Goal: Information Seeking & Learning: Compare options

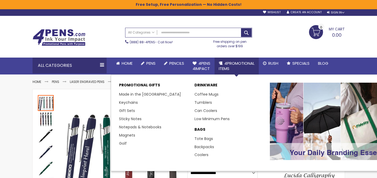
scroll to position [6, 0]
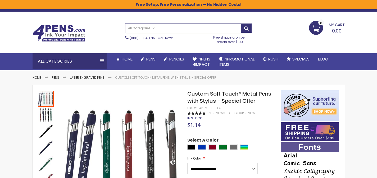
click at [194, 25] on input "Search" at bounding box center [188, 28] width 126 height 9
paste input "**********"
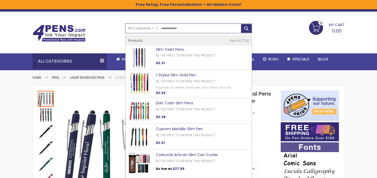
click at [177, 47] on link "Slim Twist Pens" at bounding box center [170, 49] width 28 height 5
type input "**********"
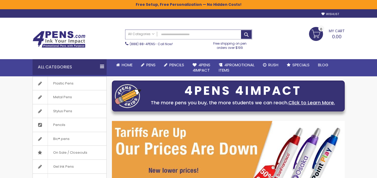
click at [179, 33] on input "Search" at bounding box center [188, 34] width 126 height 9
paste input "**********"
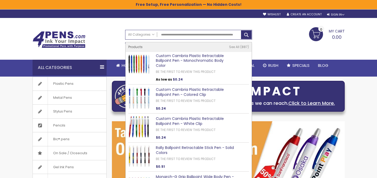
click at [181, 54] on link "Custom Cambria Plastic Retractable Ballpoint Pen - Monochromatic Body Color" at bounding box center [190, 60] width 68 height 15
type input "**********"
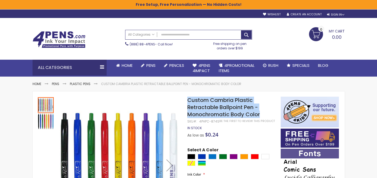
drag, startPoint x: 261, startPoint y: 115, endPoint x: 189, endPoint y: 101, distance: 73.5
click at [189, 101] on h1 "Custom Cambria Plastic Retractable Ballpoint Pen - Monochromatic Body Color" at bounding box center [231, 107] width 88 height 21
copy span "Custom Cambria Plastic Retractable Ballpoint Pen - Monochromatic Body Color"
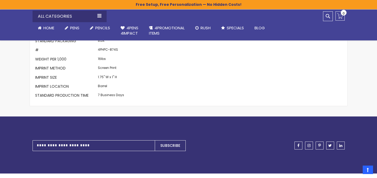
scroll to position [544, 0]
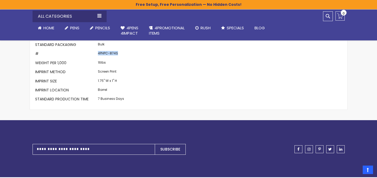
drag, startPoint x: 121, startPoint y: 50, endPoint x: 97, endPoint y: 49, distance: 24.6
click at [97, 50] on td "4PHPC-874S" at bounding box center [110, 54] width 29 height 9
copy td "4PHPC-874S"
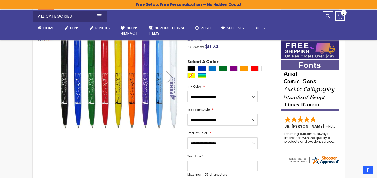
scroll to position [0, 0]
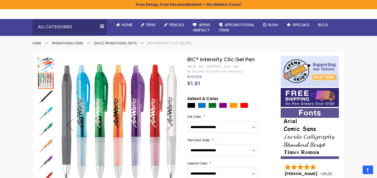
scroll to position [41, 0]
drag, startPoint x: 188, startPoint y: 59, endPoint x: 257, endPoint y: 57, distance: 69.5
click at [257, 57] on h1 "BIC® Intensity Clic Gel Pen" at bounding box center [231, 59] width 88 height 7
copy span "BIC® Intensity Clic Gel Pen"
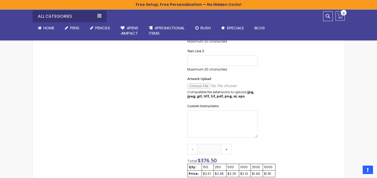
scroll to position [403, 0]
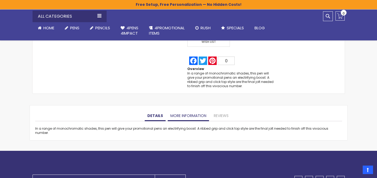
click at [180, 118] on link "More Information" at bounding box center [188, 116] width 41 height 11
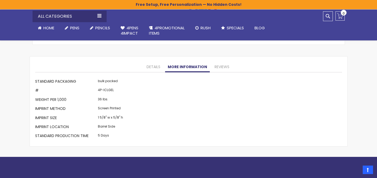
scroll to position [449, 0]
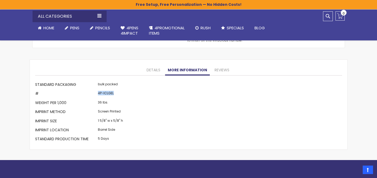
drag, startPoint x: 119, startPoint y: 95, endPoint x: 97, endPoint y: 94, distance: 21.4
click at [97, 94] on td "4P-ICLGEL" at bounding box center [110, 94] width 28 height 9
copy td "4P-ICLGEL"
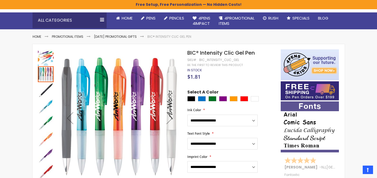
scroll to position [44, 0]
